Goal: Task Accomplishment & Management: Use online tool/utility

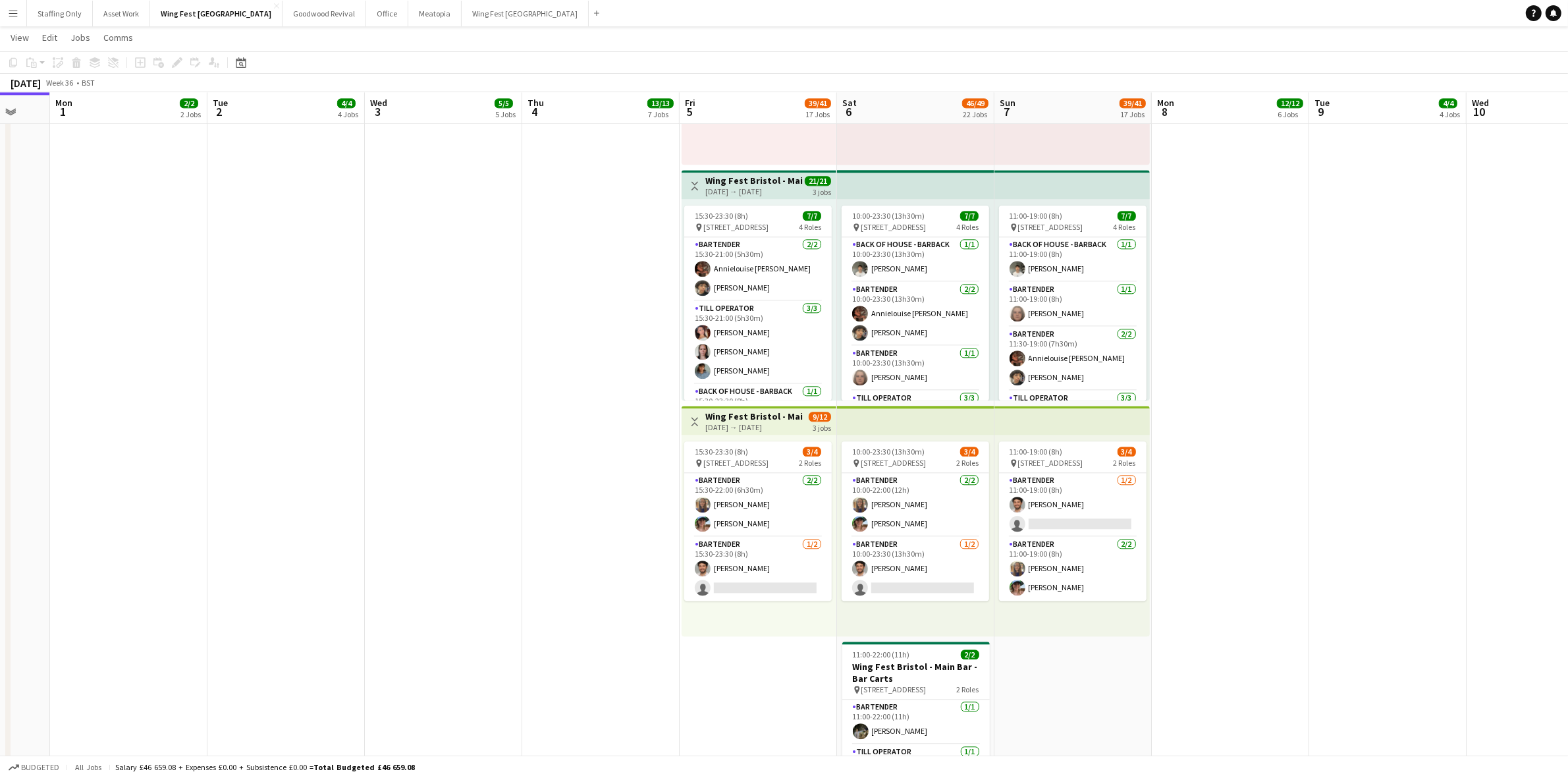
scroll to position [0, 428]
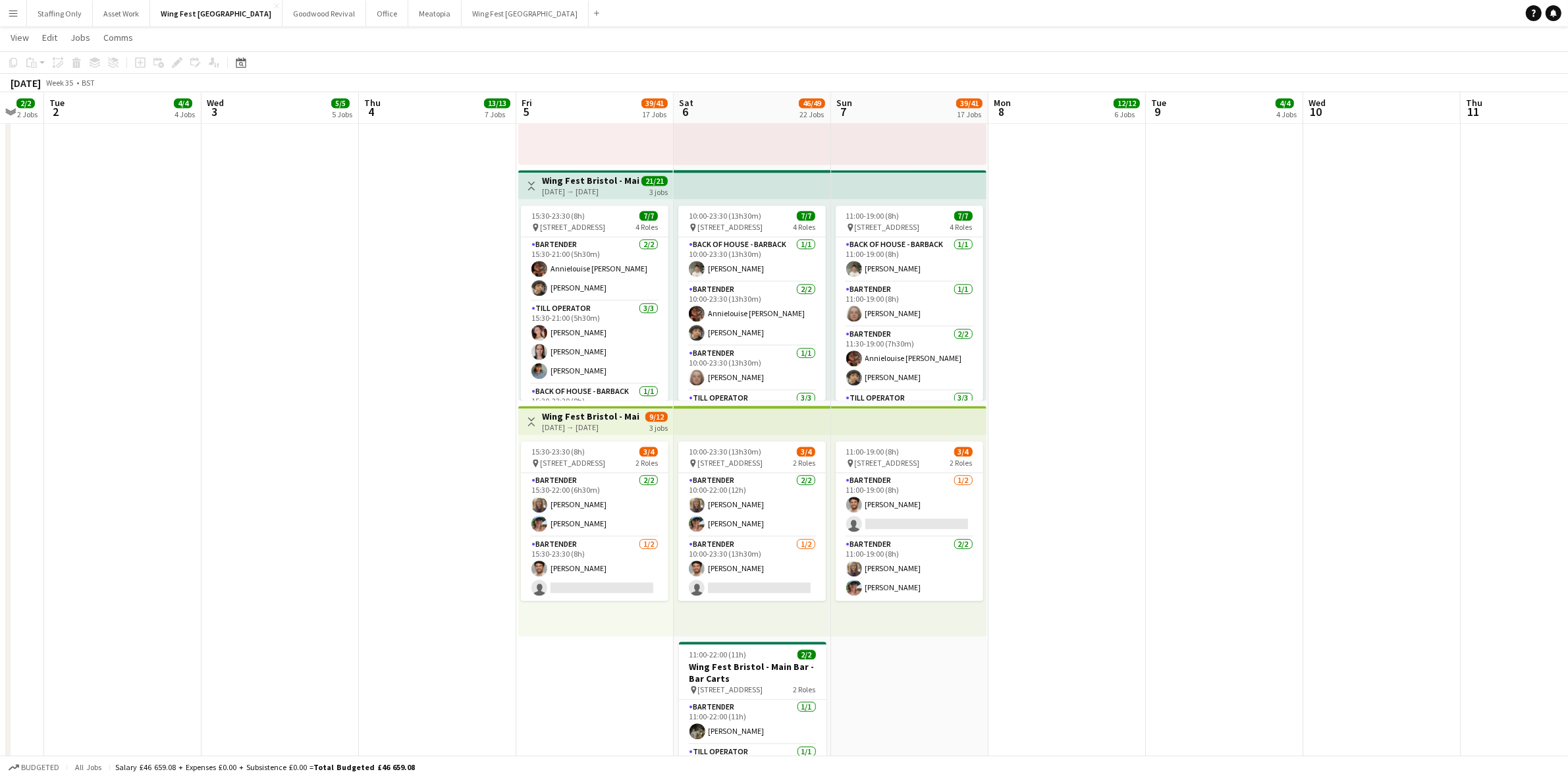
drag, startPoint x: 583, startPoint y: 224, endPoint x: 419, endPoint y: 229, distance: 164.1
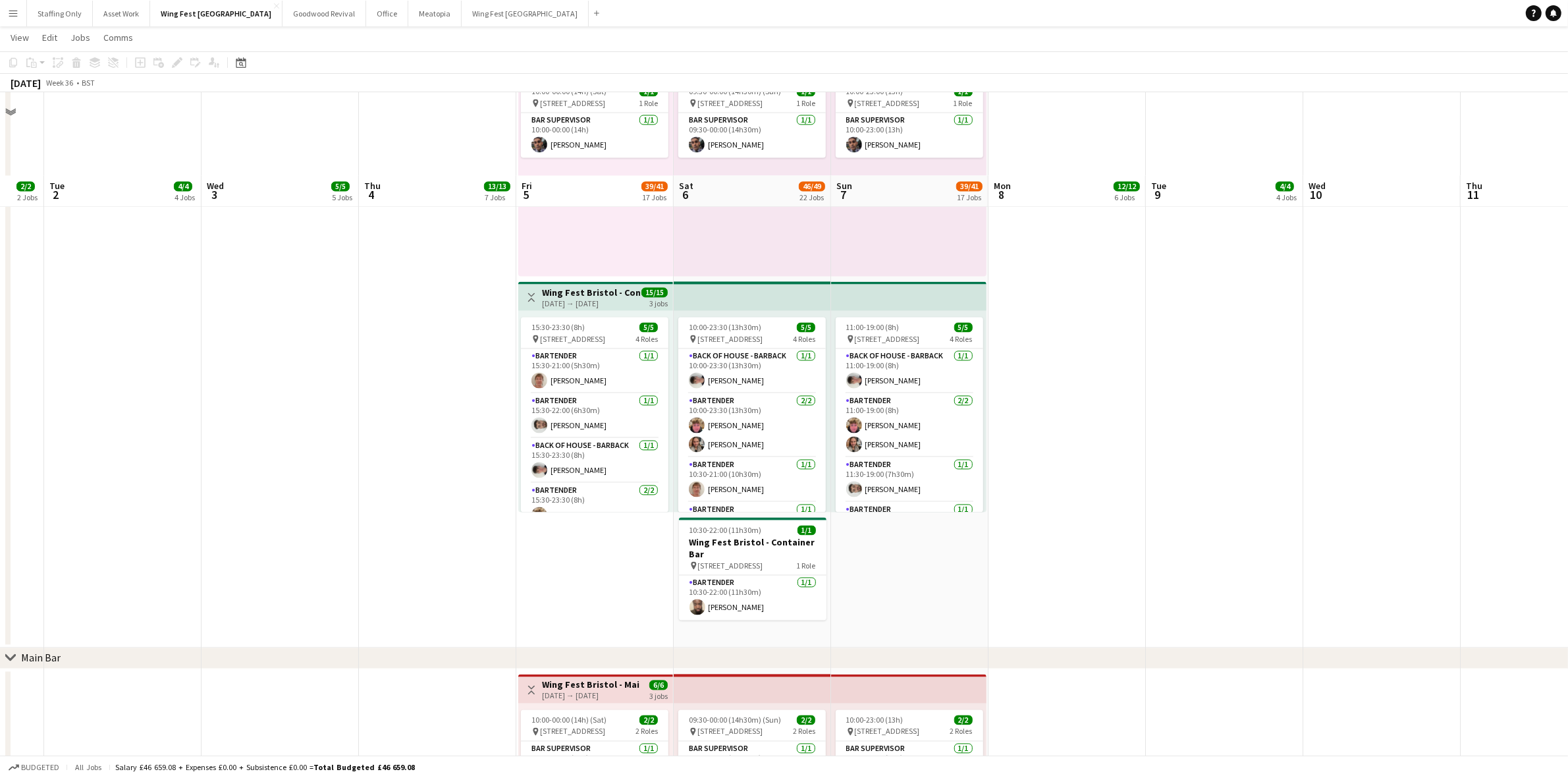
scroll to position [2966, 0]
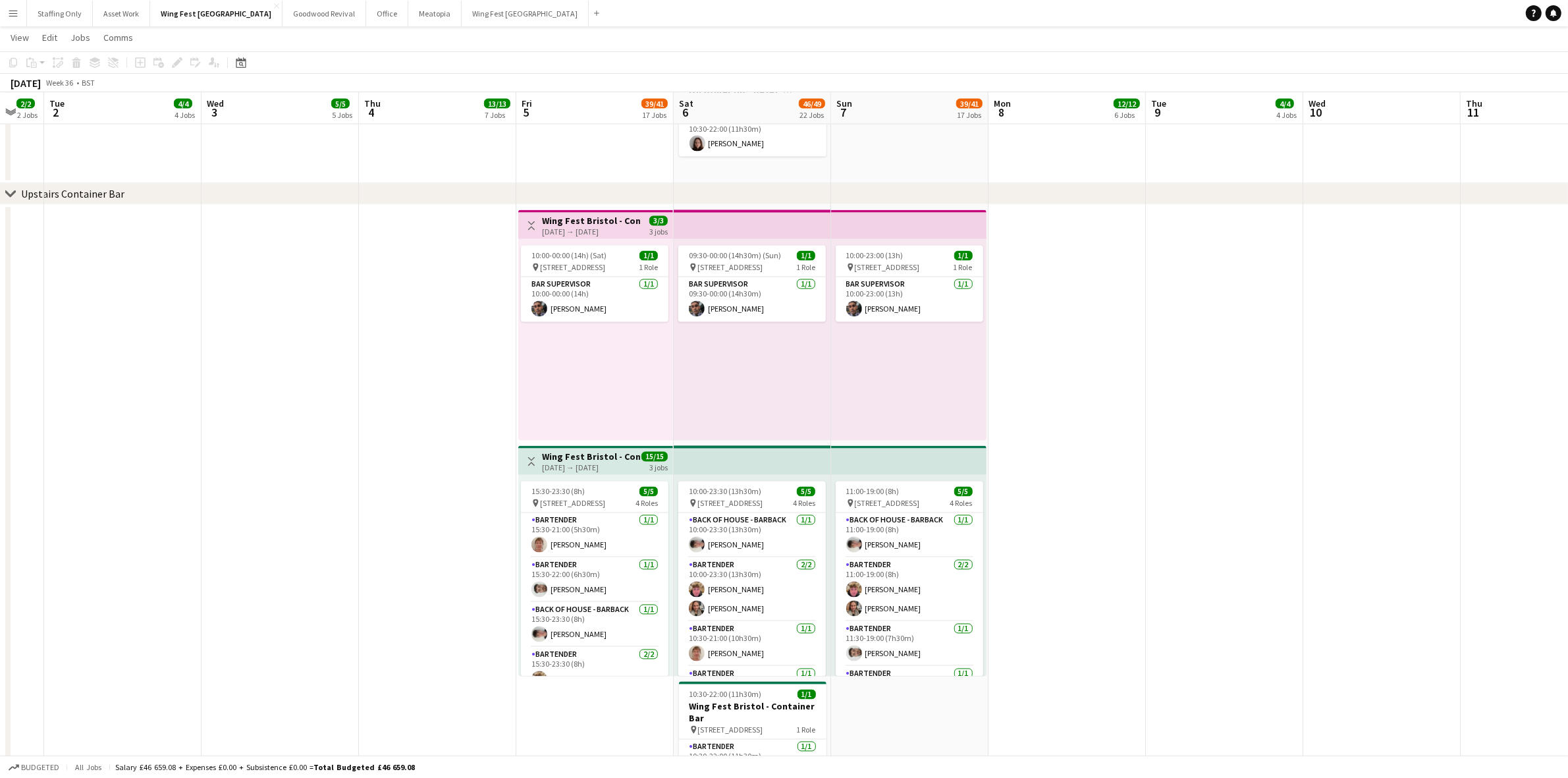
click at [14, 14] on app-icon "Menu" at bounding box center [13, 13] width 10 height 10
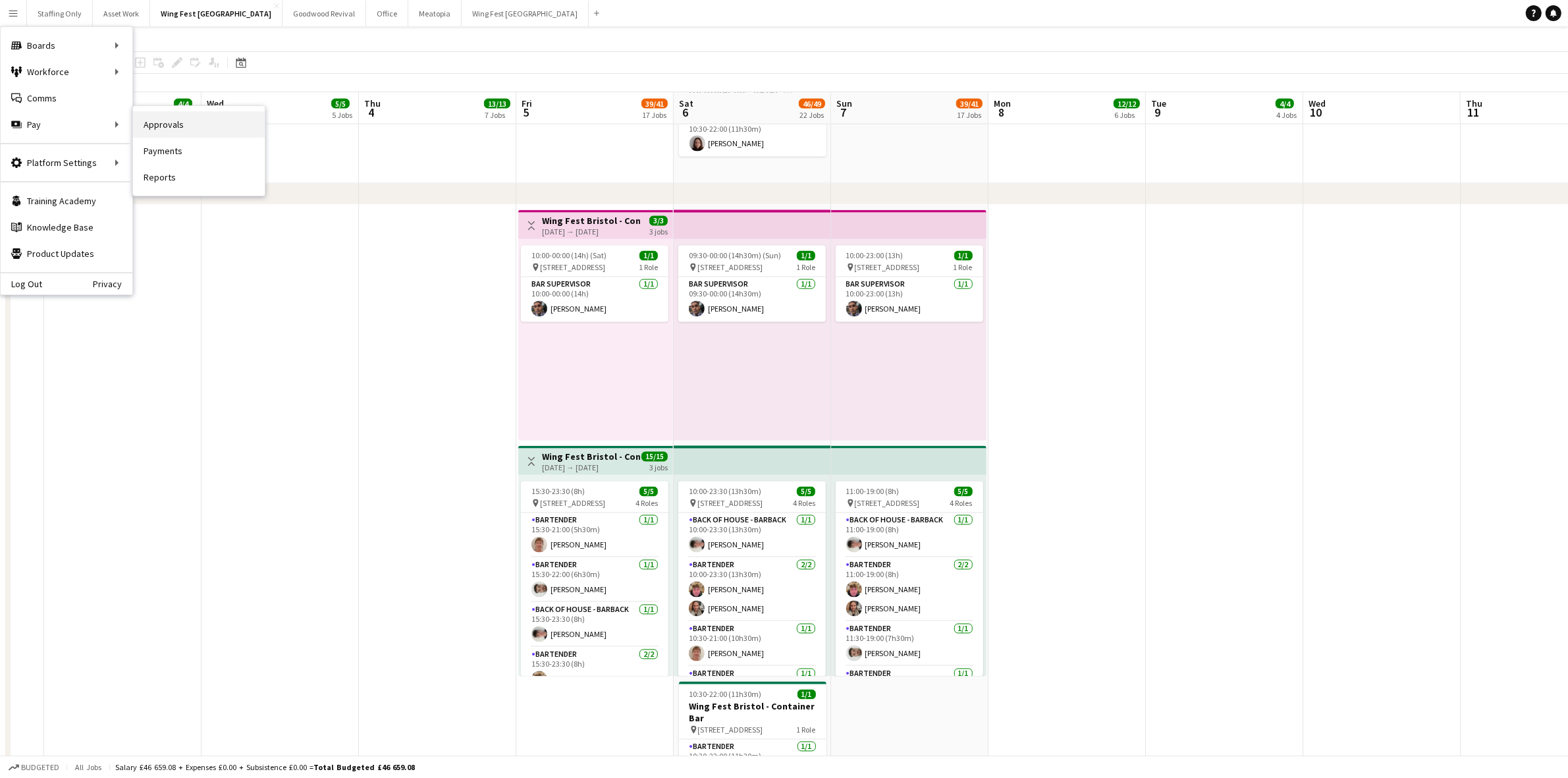
click at [143, 126] on link "Approvals" at bounding box center [199, 124] width 131 height 26
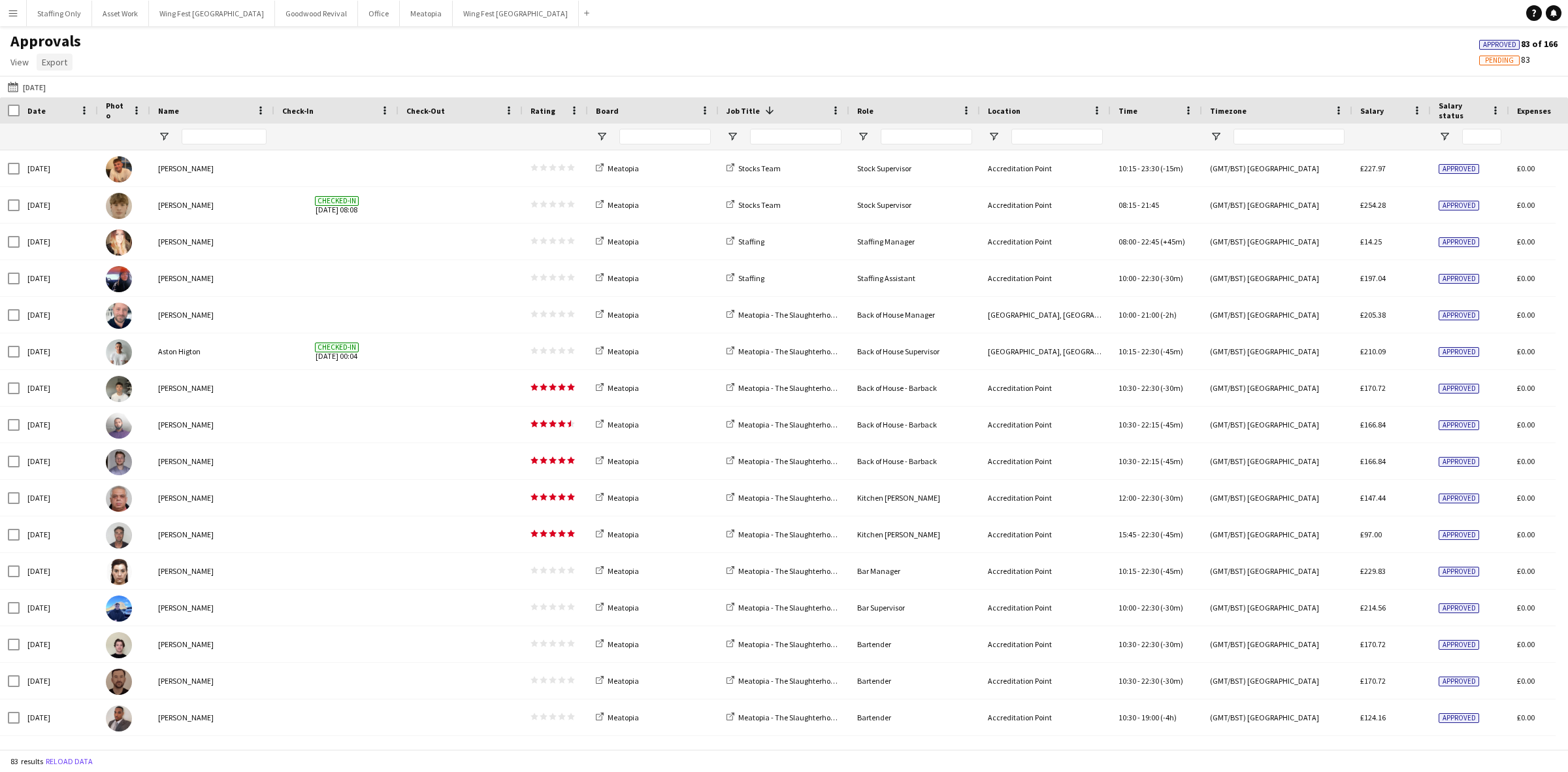
click at [63, 62] on span "Export" at bounding box center [54, 62] width 25 height 12
click at [103, 90] on span "Export as XLSX" at bounding box center [76, 90] width 57 height 12
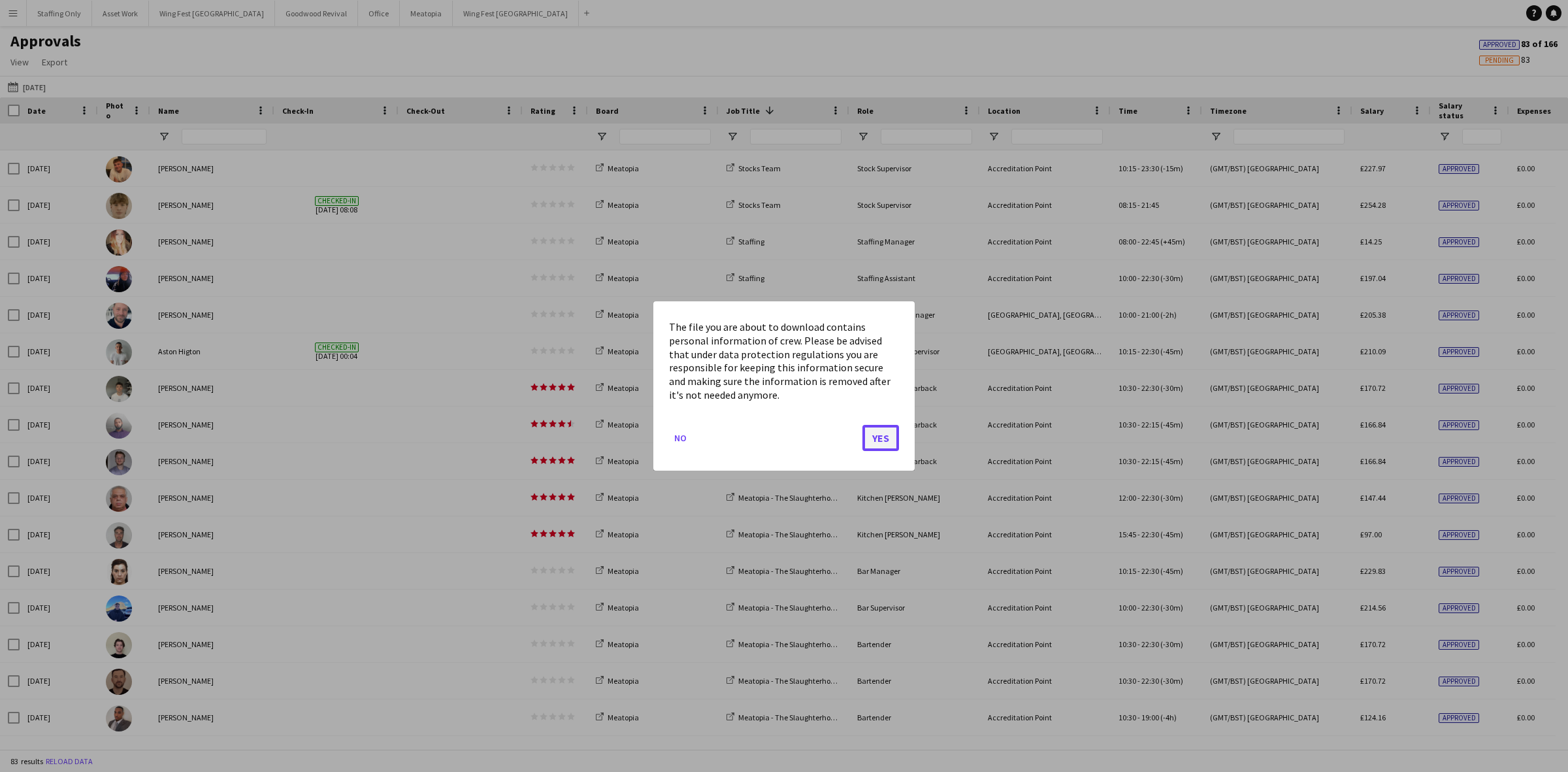
drag, startPoint x: 876, startPoint y: 438, endPoint x: 887, endPoint y: 436, distance: 11.2
click at [877, 436] on button "Yes" at bounding box center [880, 438] width 37 height 26
